Goal: Task Accomplishment & Management: Use online tool/utility

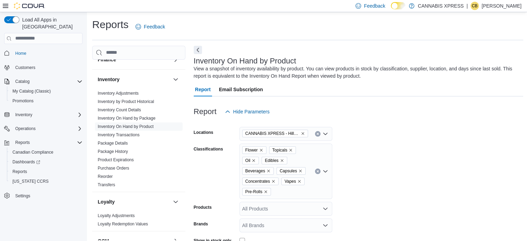
scroll to position [69, 0]
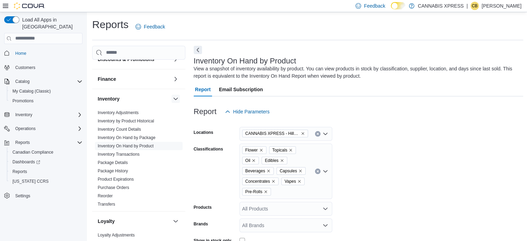
click at [171, 98] on button "button" at bounding box center [175, 99] width 8 height 8
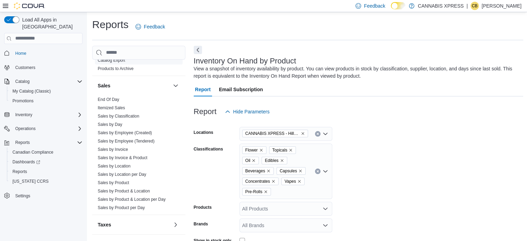
scroll to position [220, 0]
click at [113, 123] on link "Sales by Day" at bounding box center [110, 124] width 25 height 5
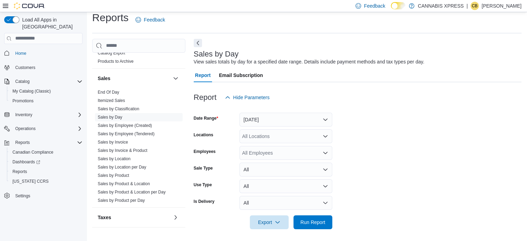
scroll to position [9, 0]
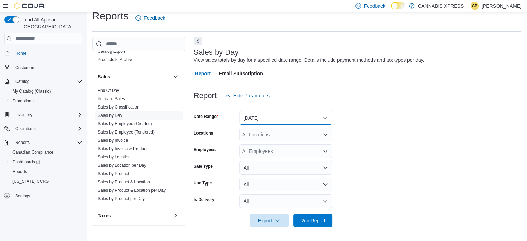
click at [325, 118] on button "[DATE]" at bounding box center [285, 118] width 93 height 14
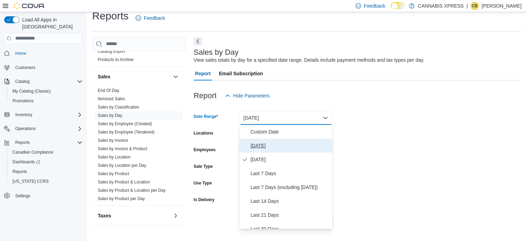
click at [256, 145] on span "[DATE]" at bounding box center [289, 145] width 79 height 8
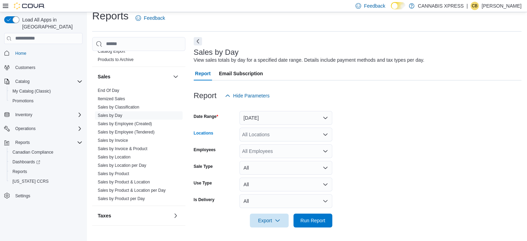
click at [325, 134] on icon "Open list of options" at bounding box center [325, 135] width 6 height 6
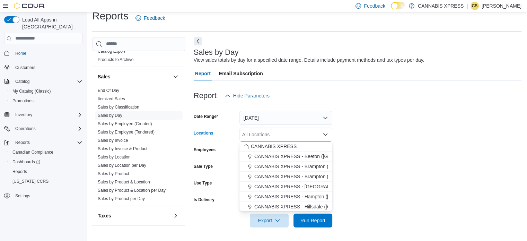
click at [309, 204] on span "CANNABIS XPRESS - Hillsdale ([GEOGRAPHIC_DATA])" at bounding box center [316, 206] width 124 height 7
click at [397, 201] on form "Date Range [DATE] Locations CANNABIS XPRESS - [GEOGRAPHIC_DATA] ([GEOGRAPHIC_DA…" at bounding box center [358, 165] width 328 height 125
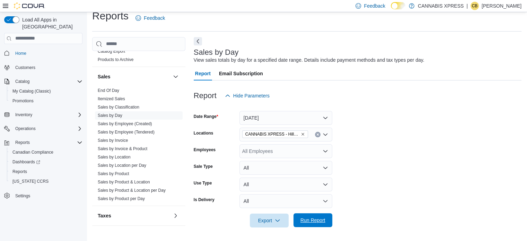
click at [316, 219] on span "Run Report" at bounding box center [312, 219] width 25 height 7
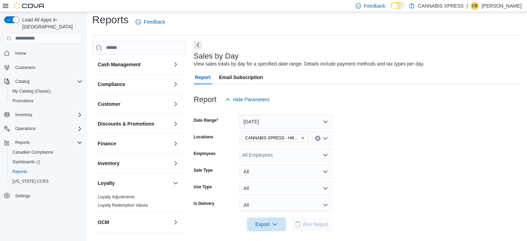
scroll to position [9, 0]
